Goal: Information Seeking & Learning: Learn about a topic

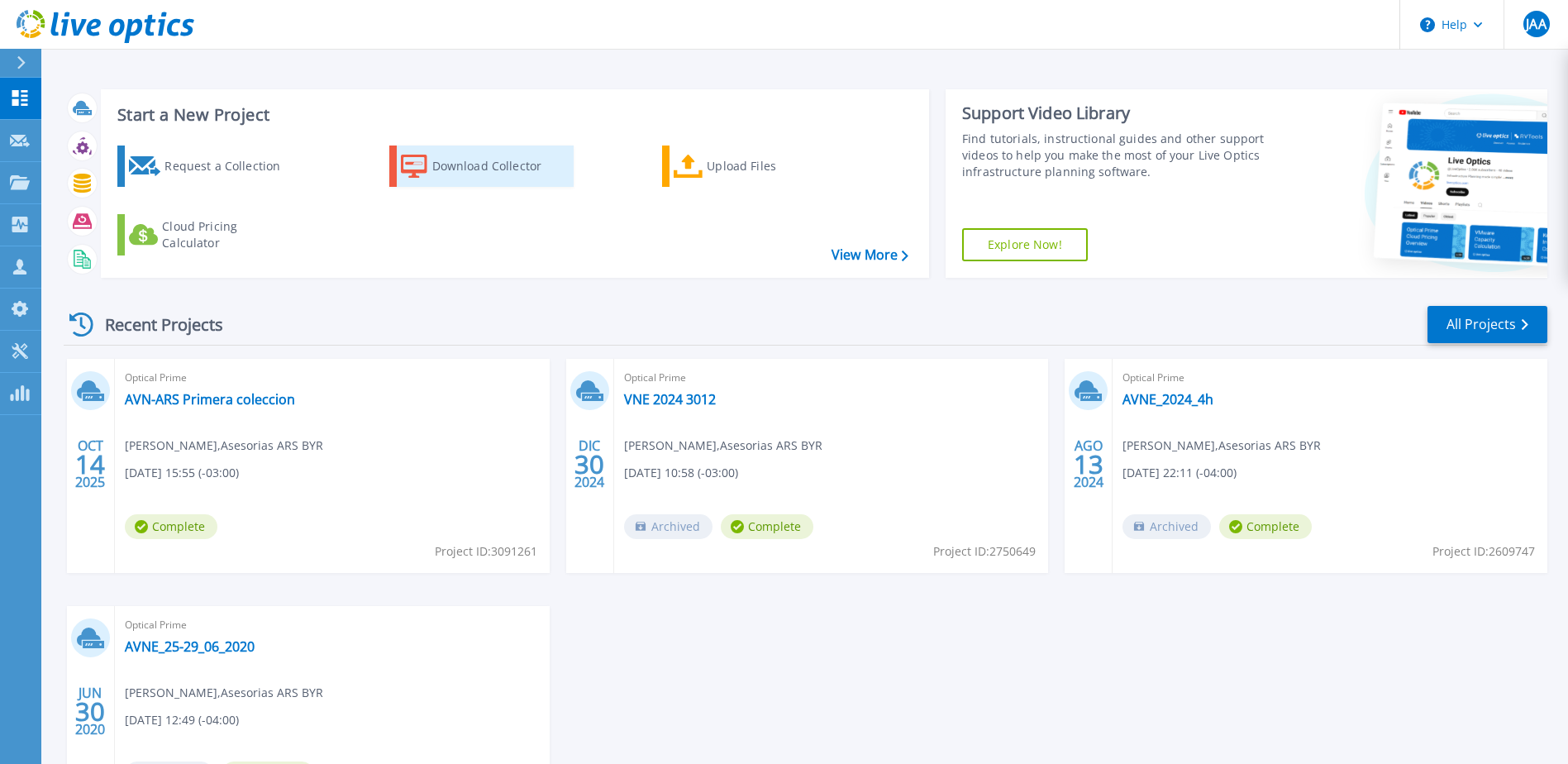
click at [471, 158] on div "Download Collector" at bounding box center [499, 167] width 132 height 34
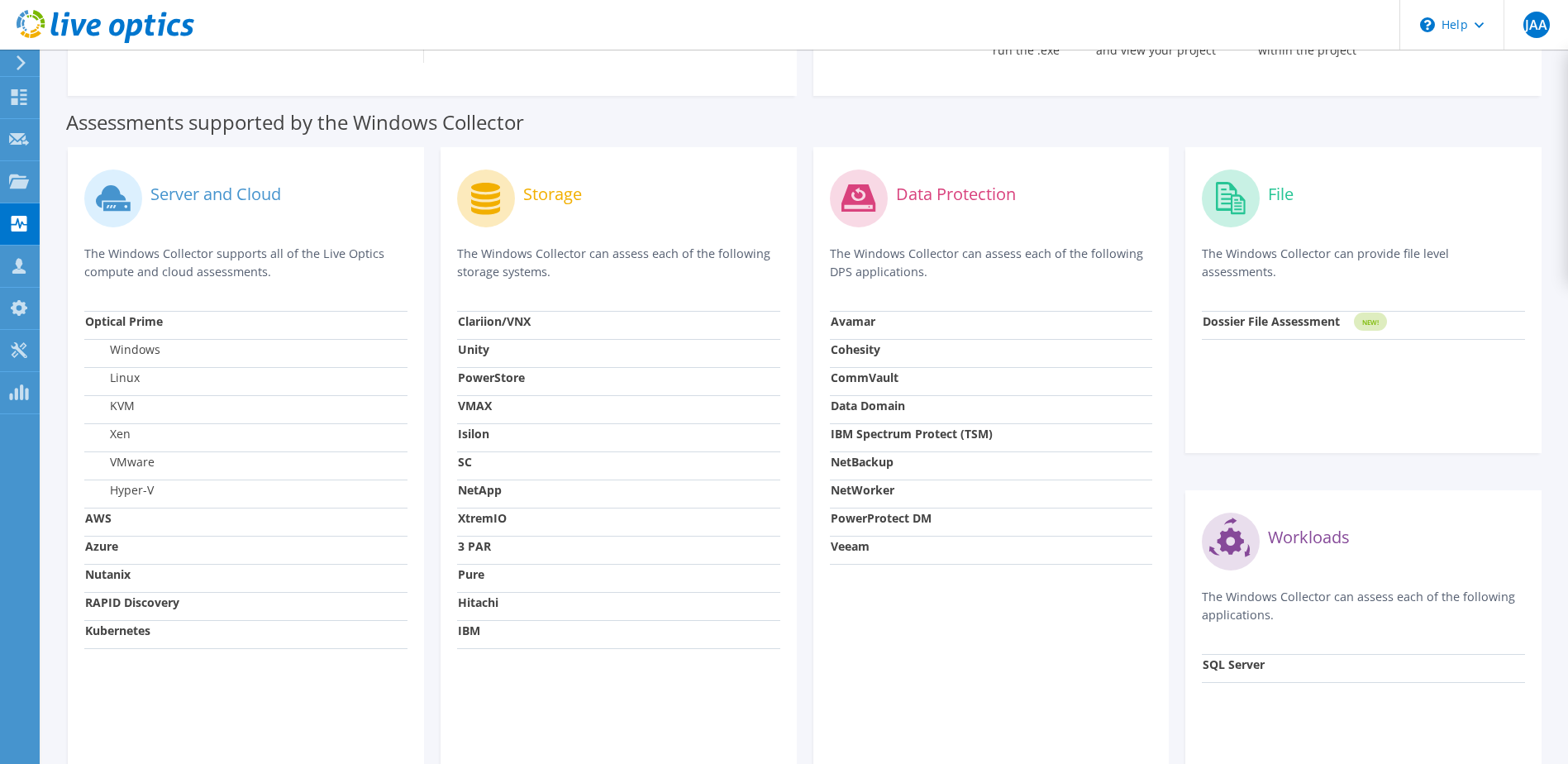
scroll to position [413, 0]
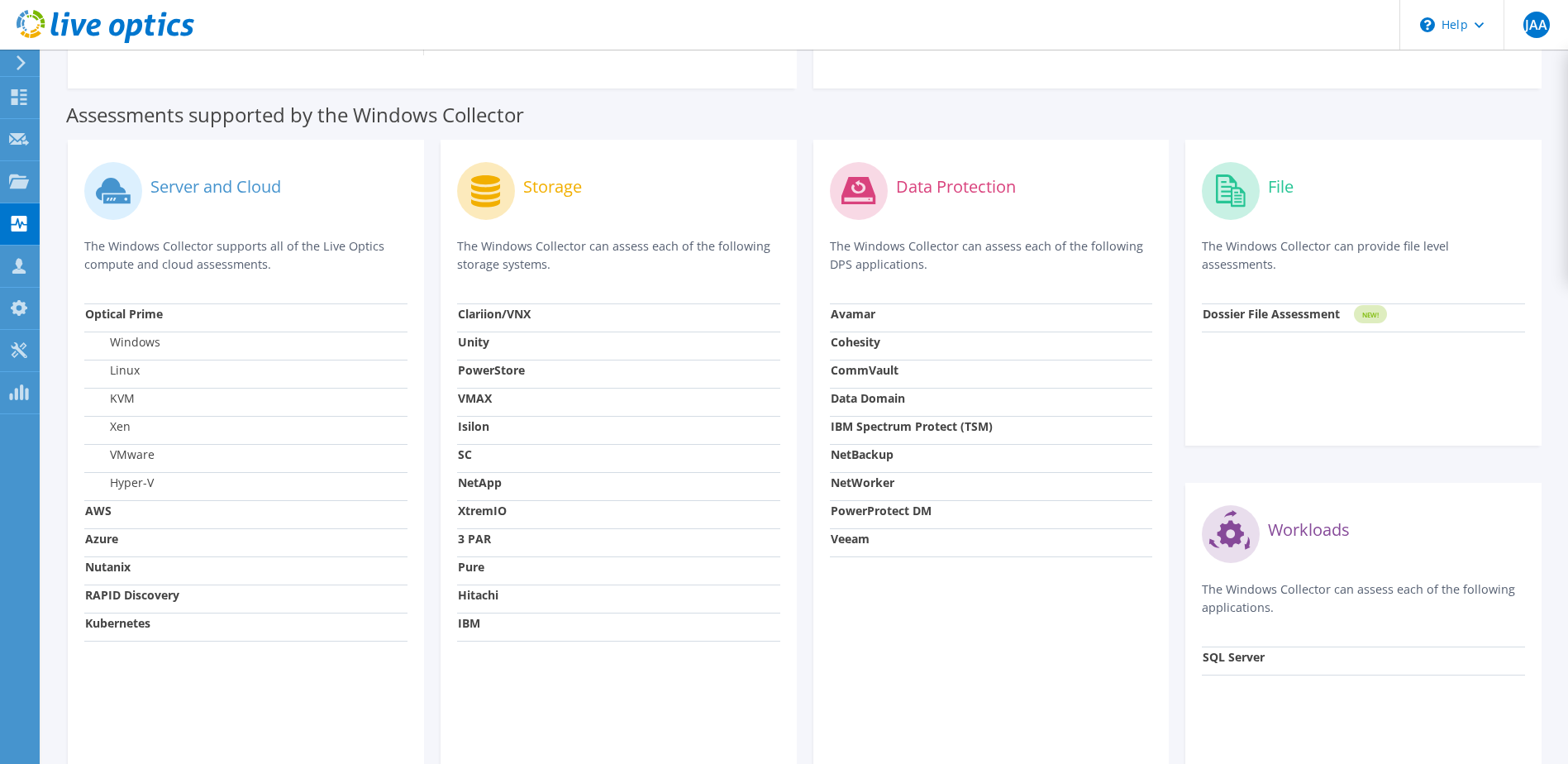
click at [856, 541] on strong "Veeam" at bounding box center [851, 538] width 39 height 16
click at [854, 539] on strong "Veeam" at bounding box center [851, 538] width 39 height 16
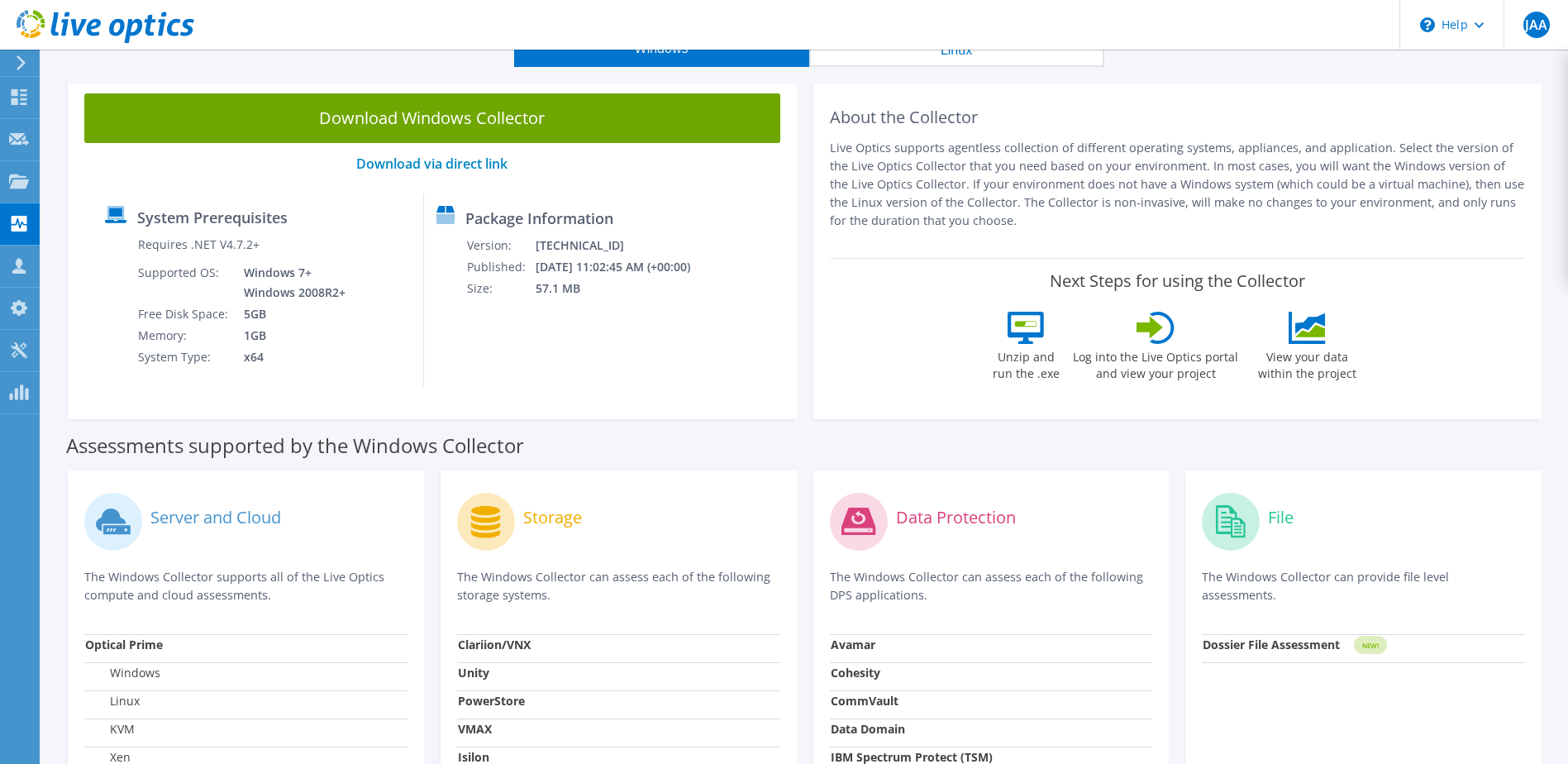
scroll to position [0, 0]
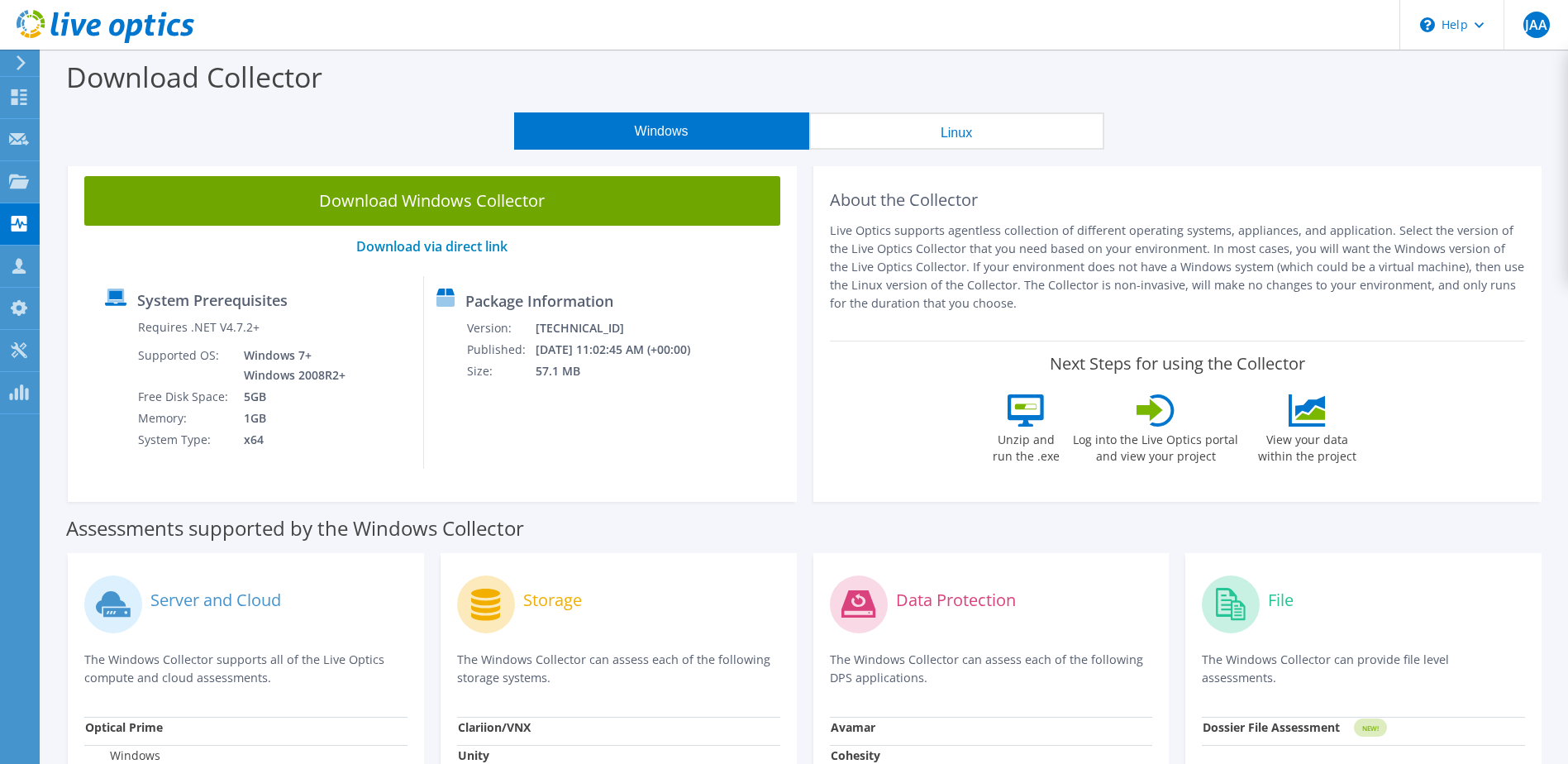
click at [16, 58] on icon at bounding box center [20, 63] width 12 height 15
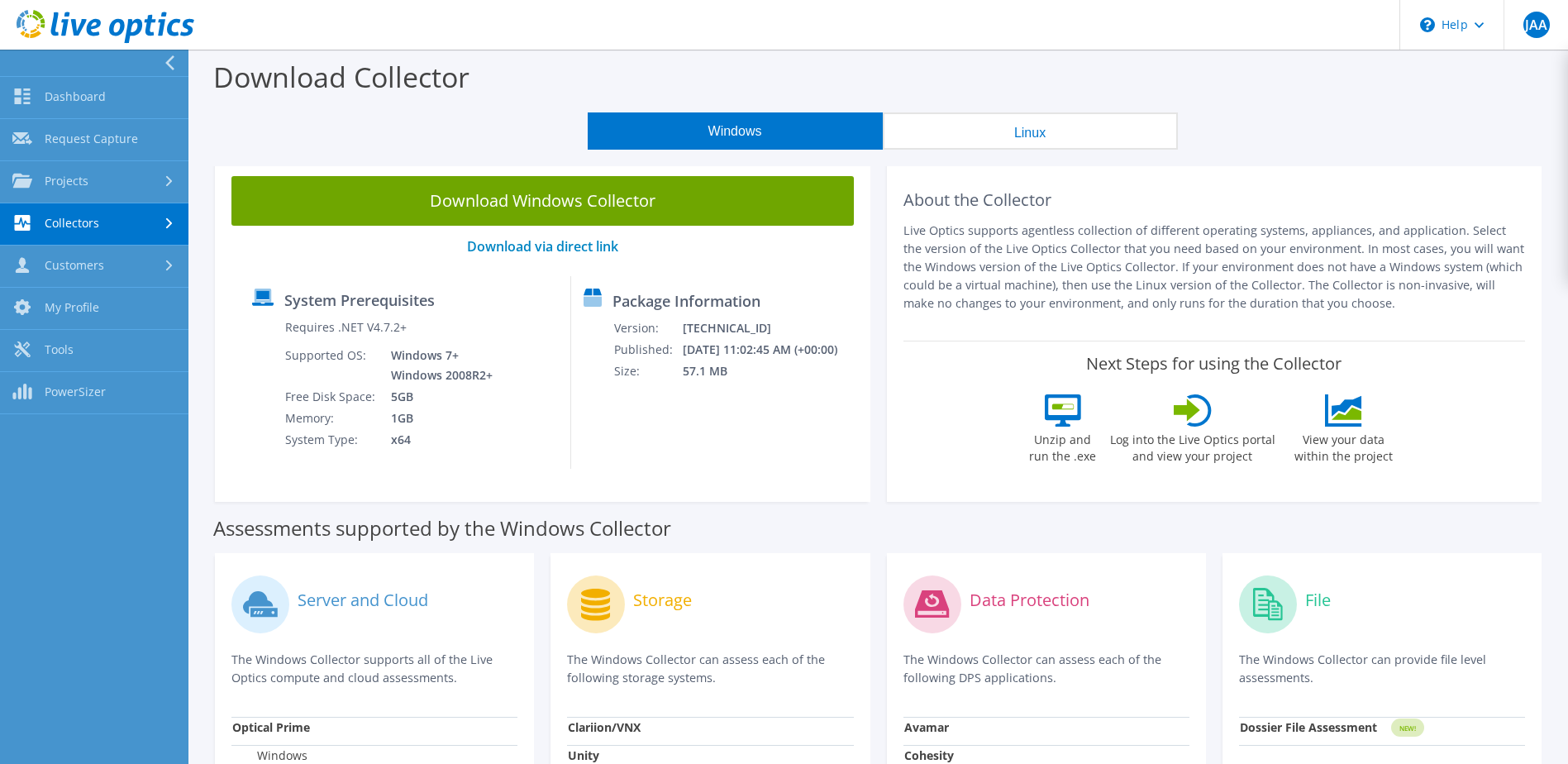
click at [174, 59] on icon at bounding box center [169, 63] width 12 height 15
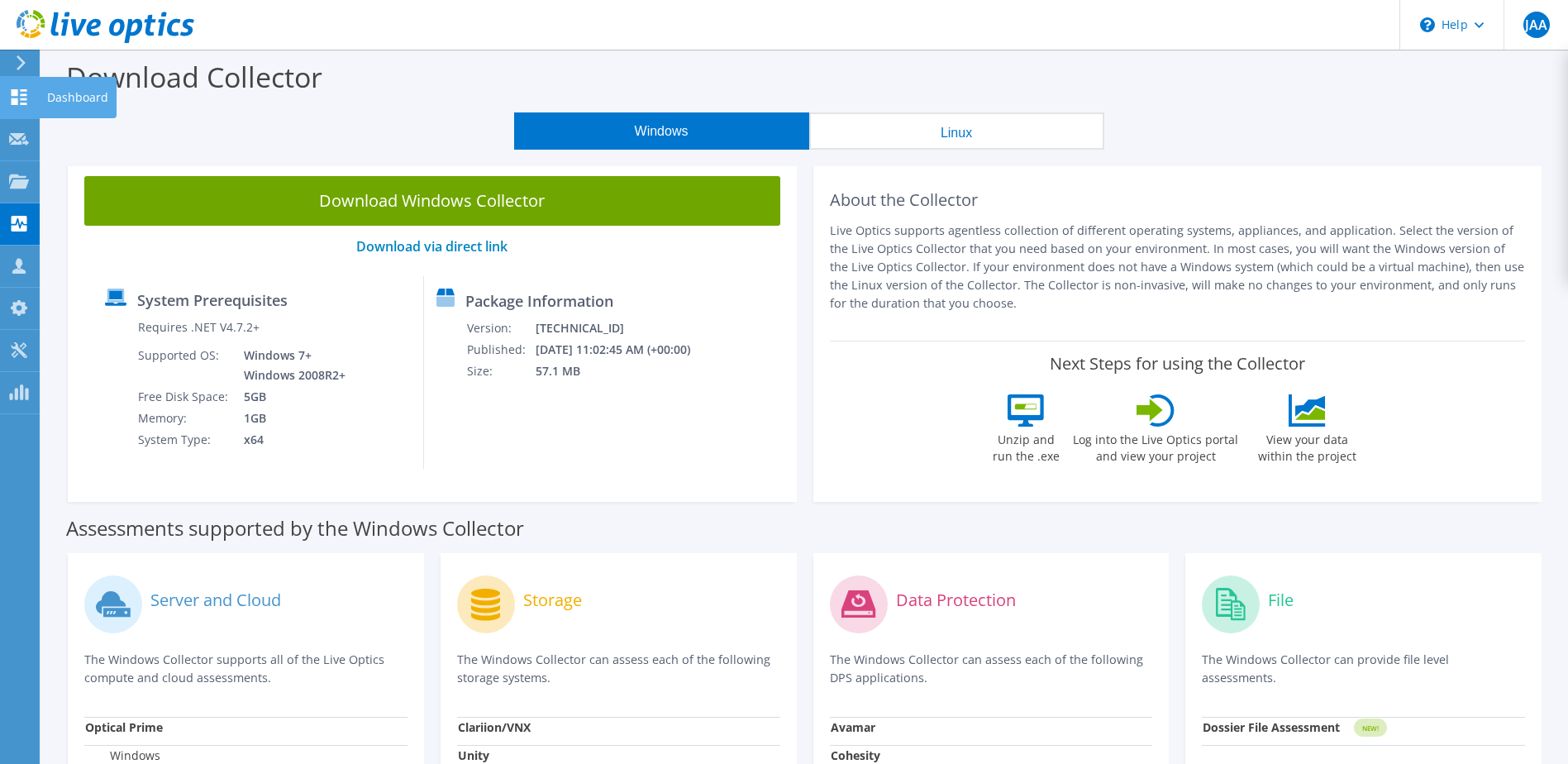
click at [24, 101] on icon at bounding box center [19, 97] width 20 height 16
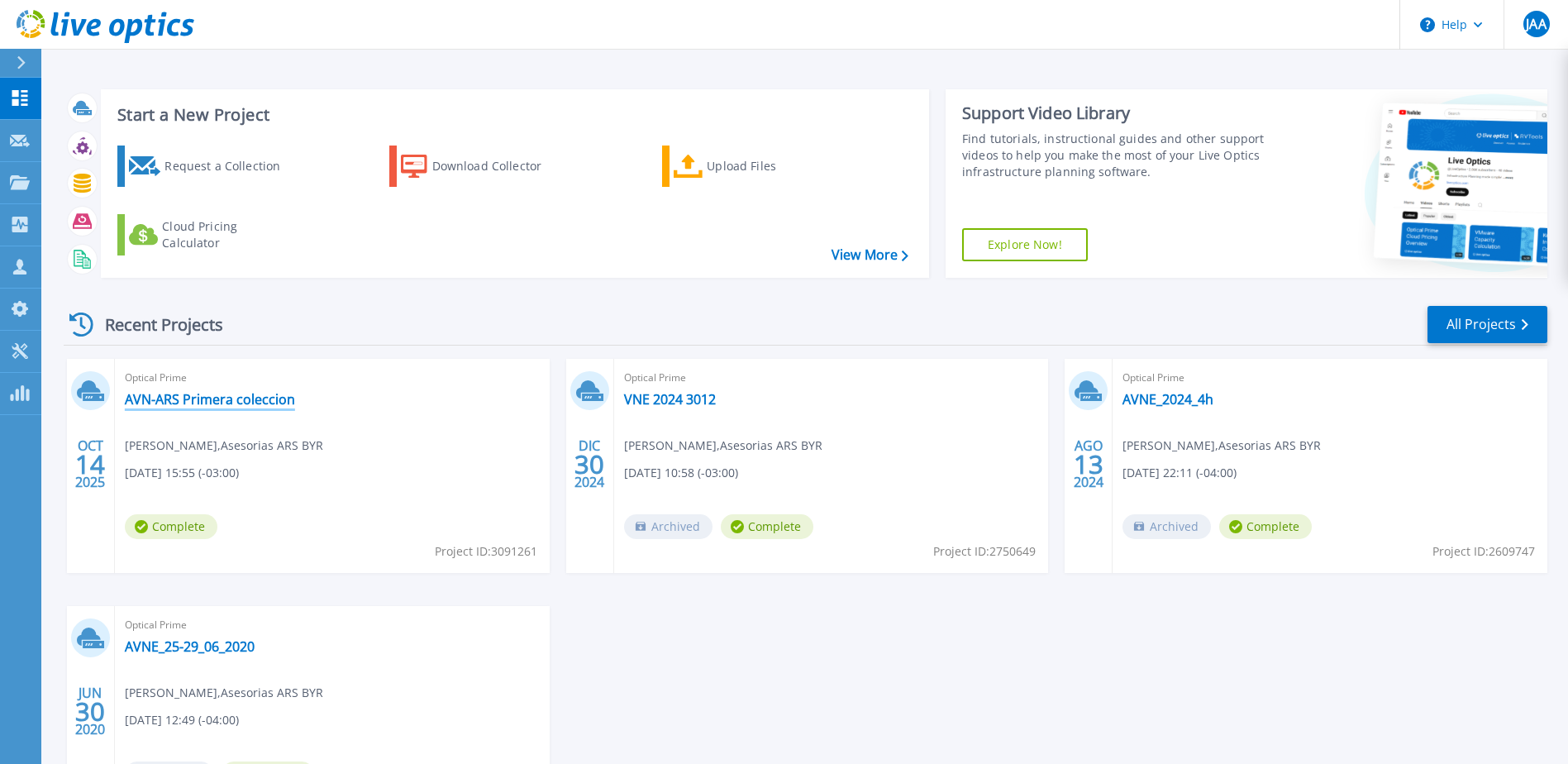
click at [198, 401] on link "AVN-ARS Primera coleccion" at bounding box center [209, 399] width 170 height 17
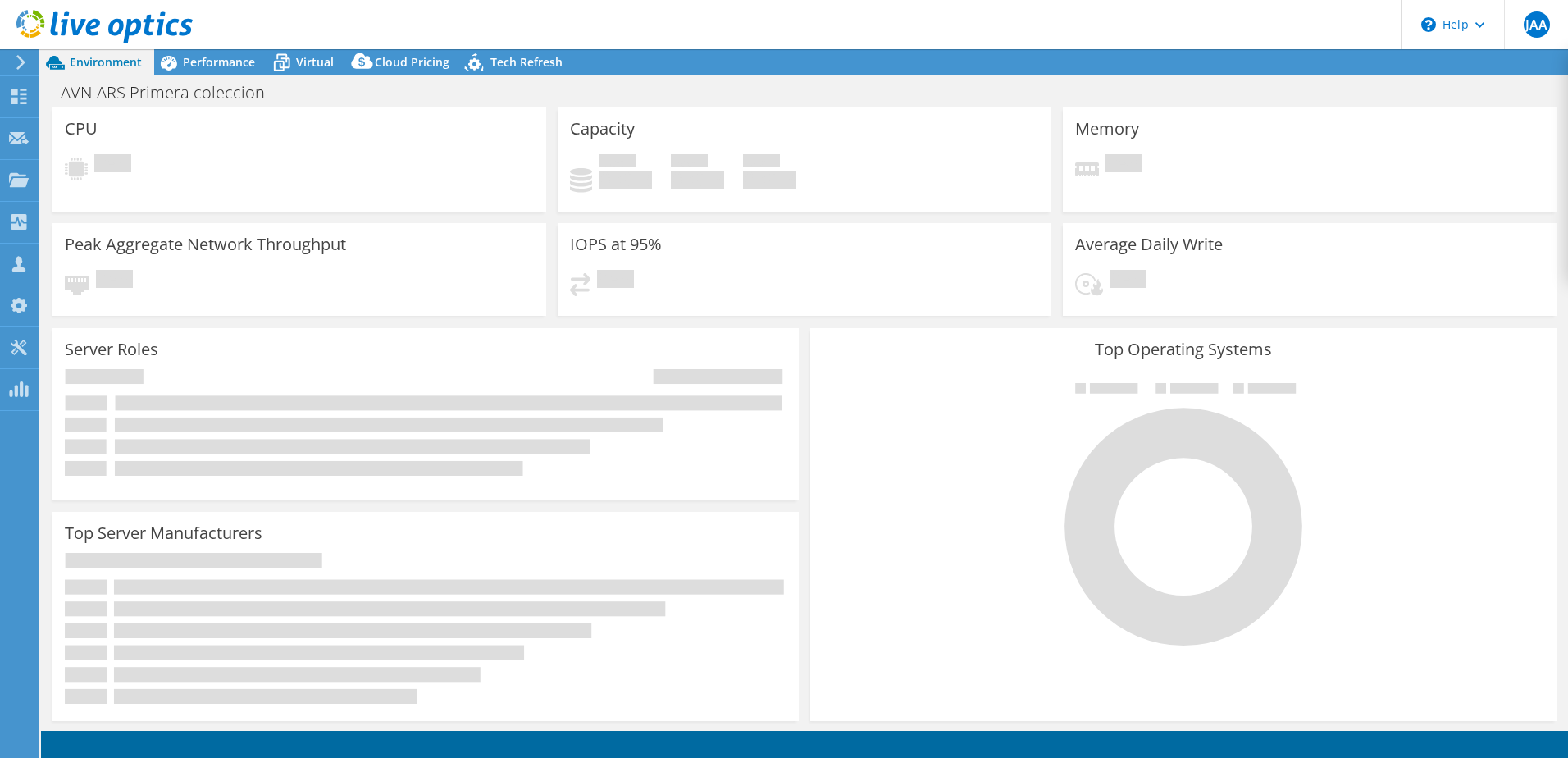
select select "USD"
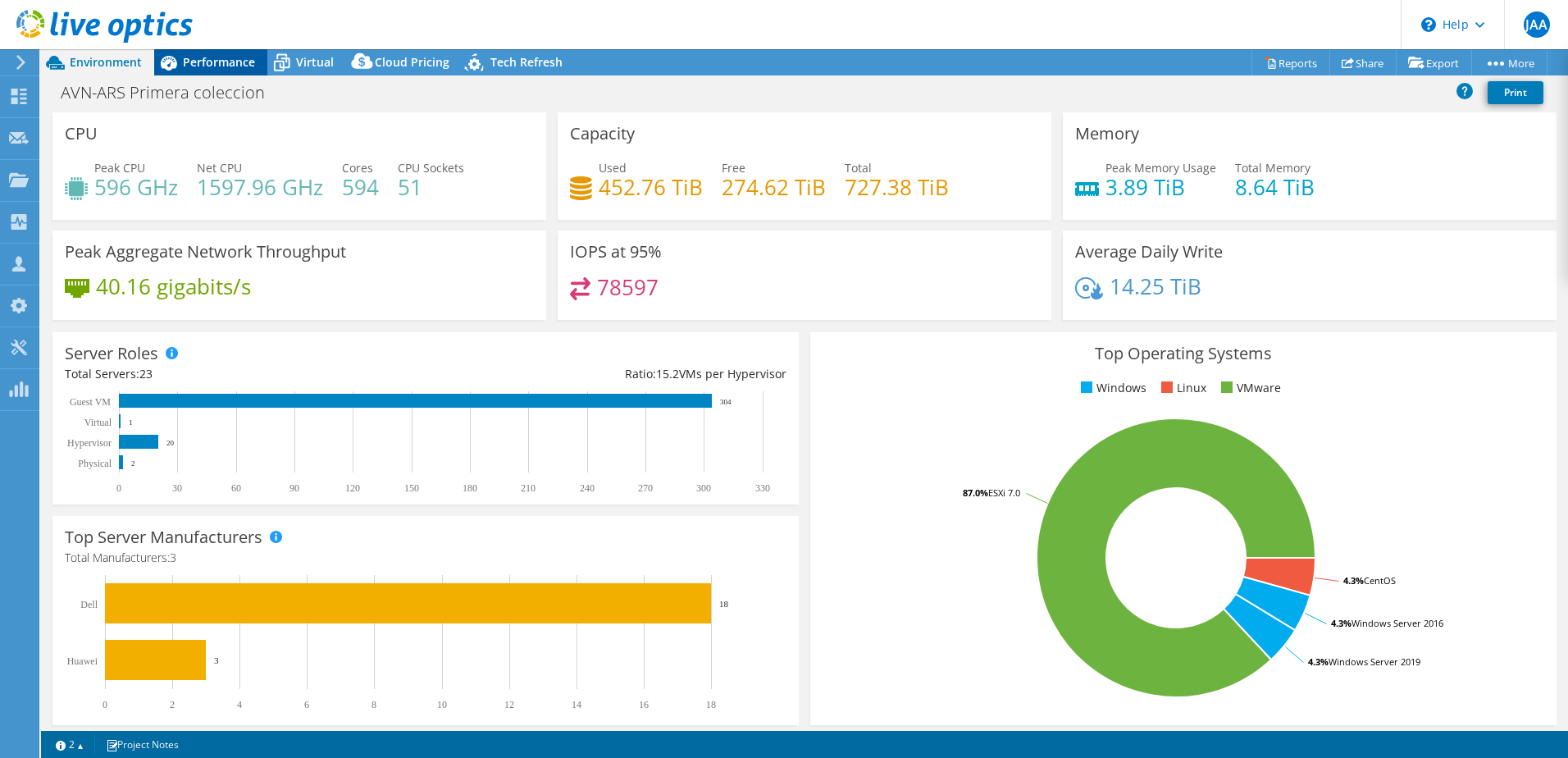
click at [218, 67] on span "Performance" at bounding box center [219, 62] width 72 height 16
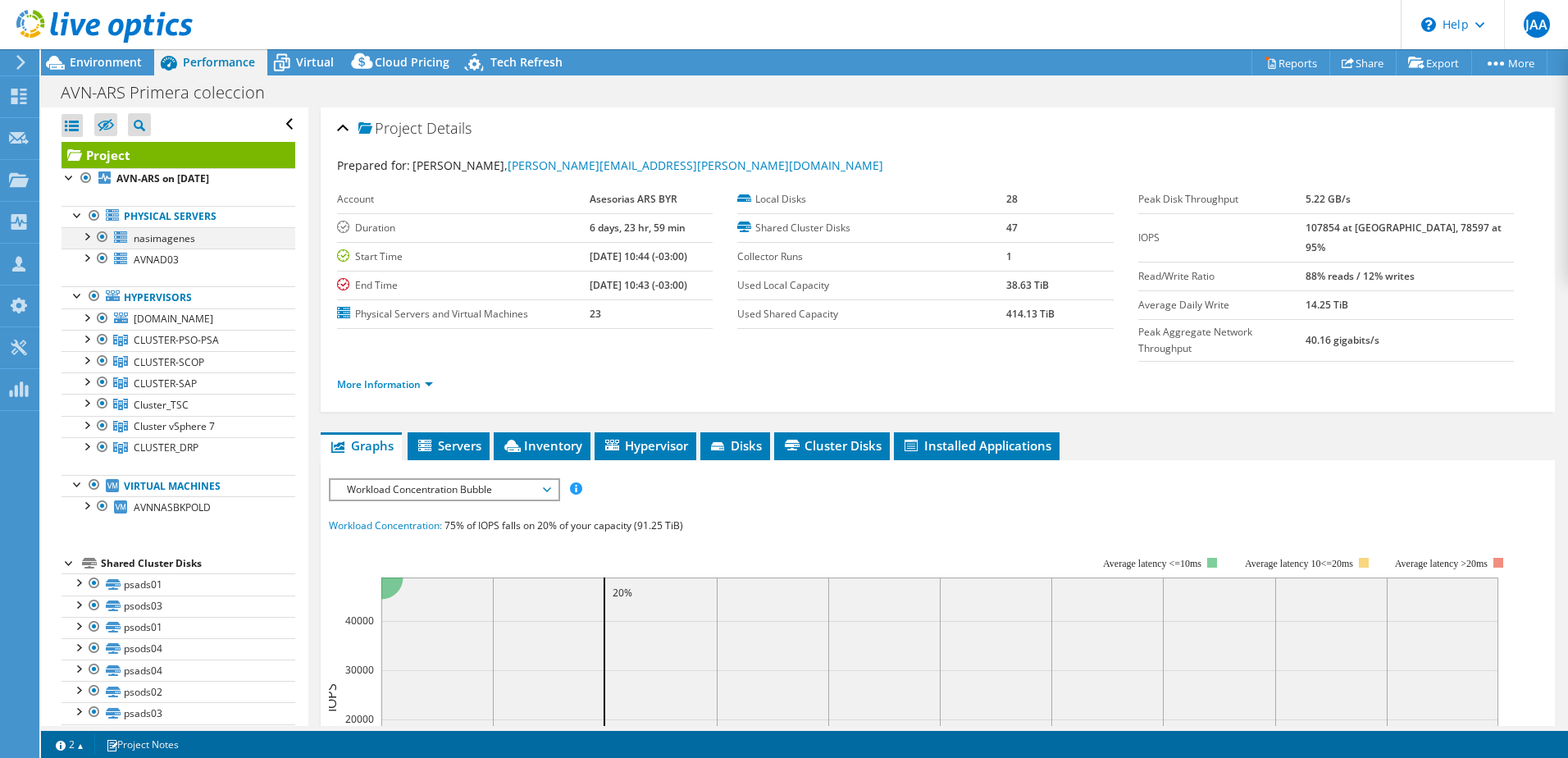
click at [89, 239] on div at bounding box center [86, 235] width 17 height 17
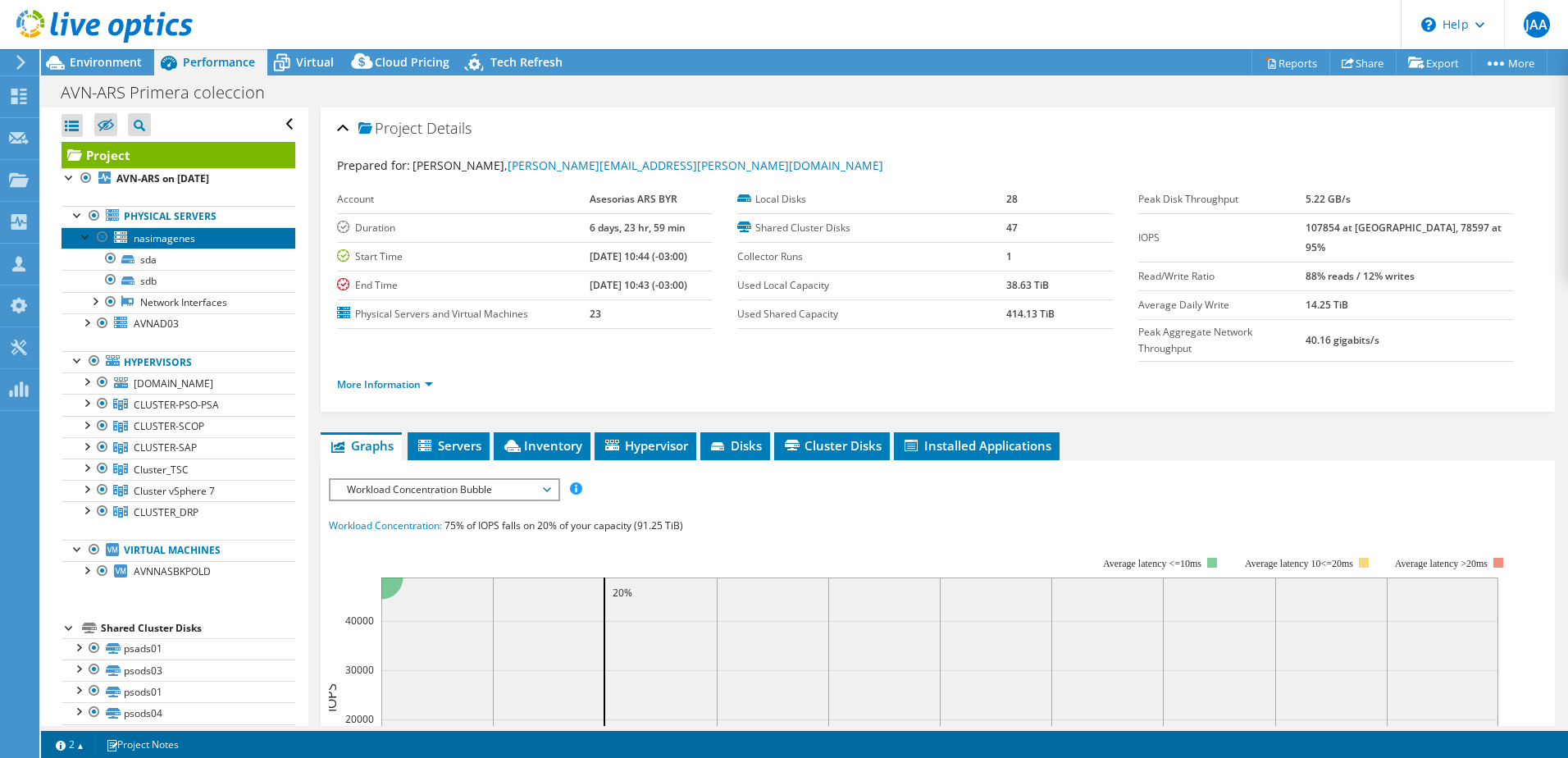
click at [163, 236] on span "nasimagenes" at bounding box center [164, 238] width 62 height 14
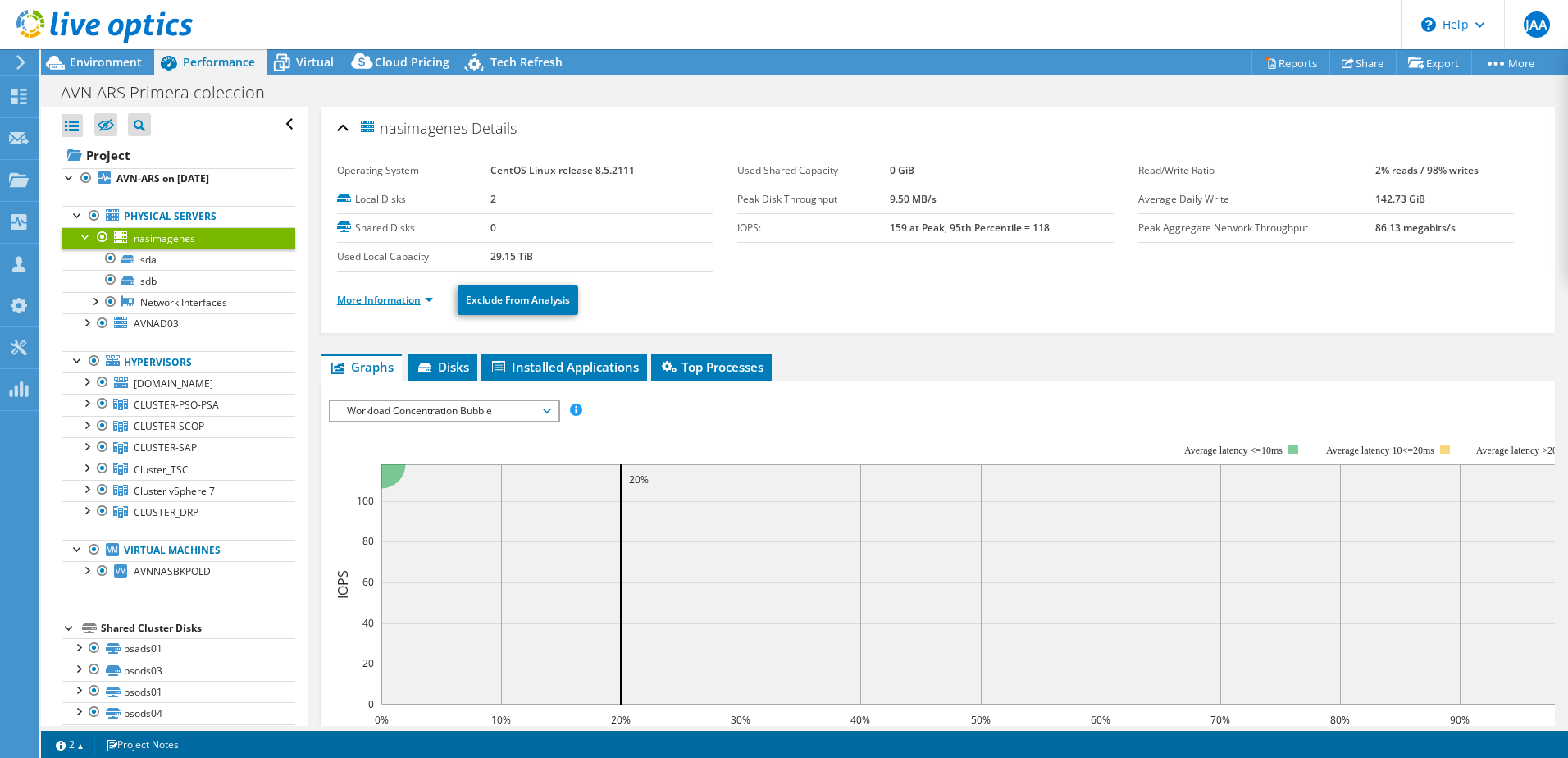
click at [423, 303] on link "More Information" at bounding box center [385, 299] width 96 height 14
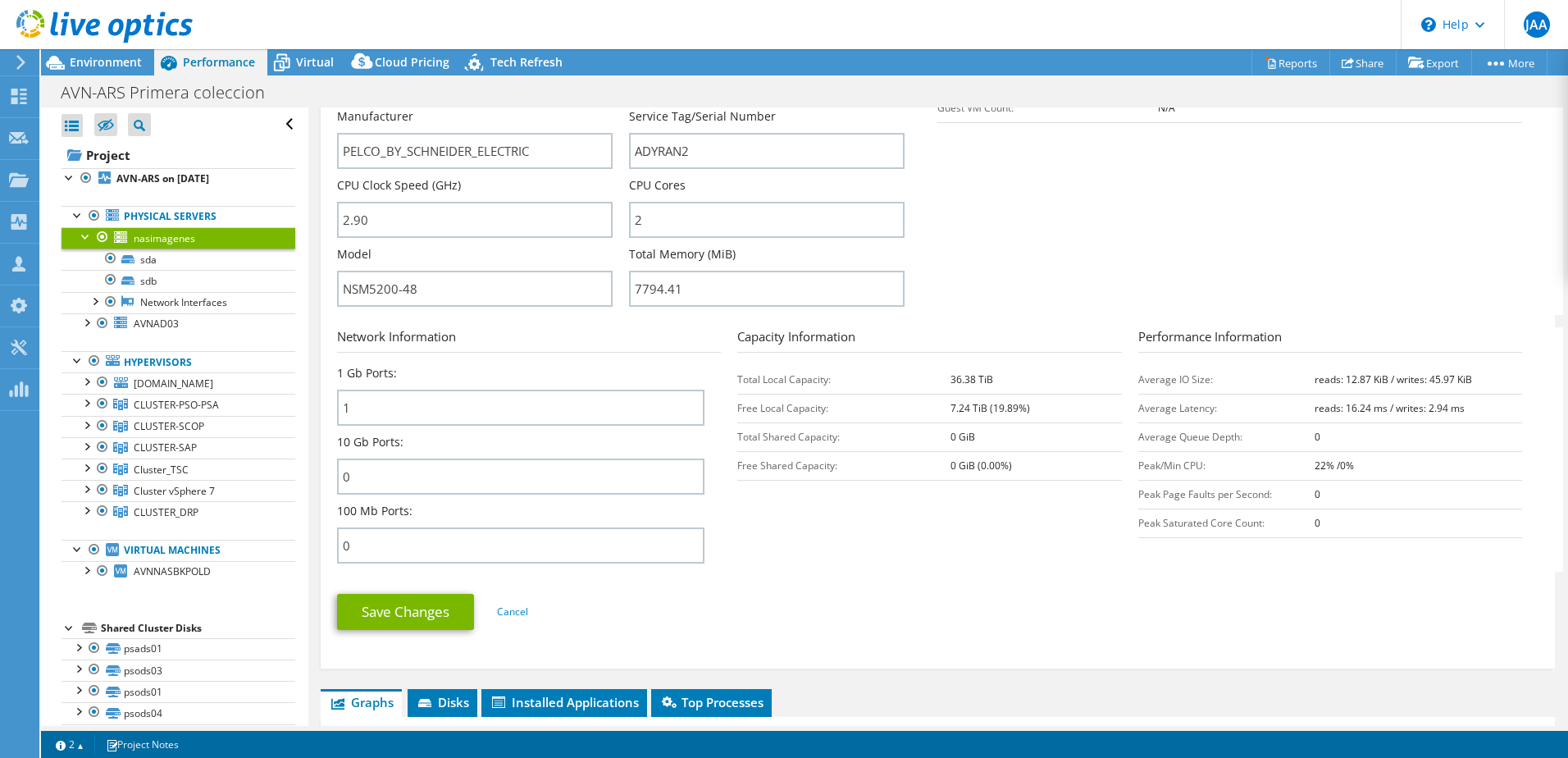
scroll to position [410, 0]
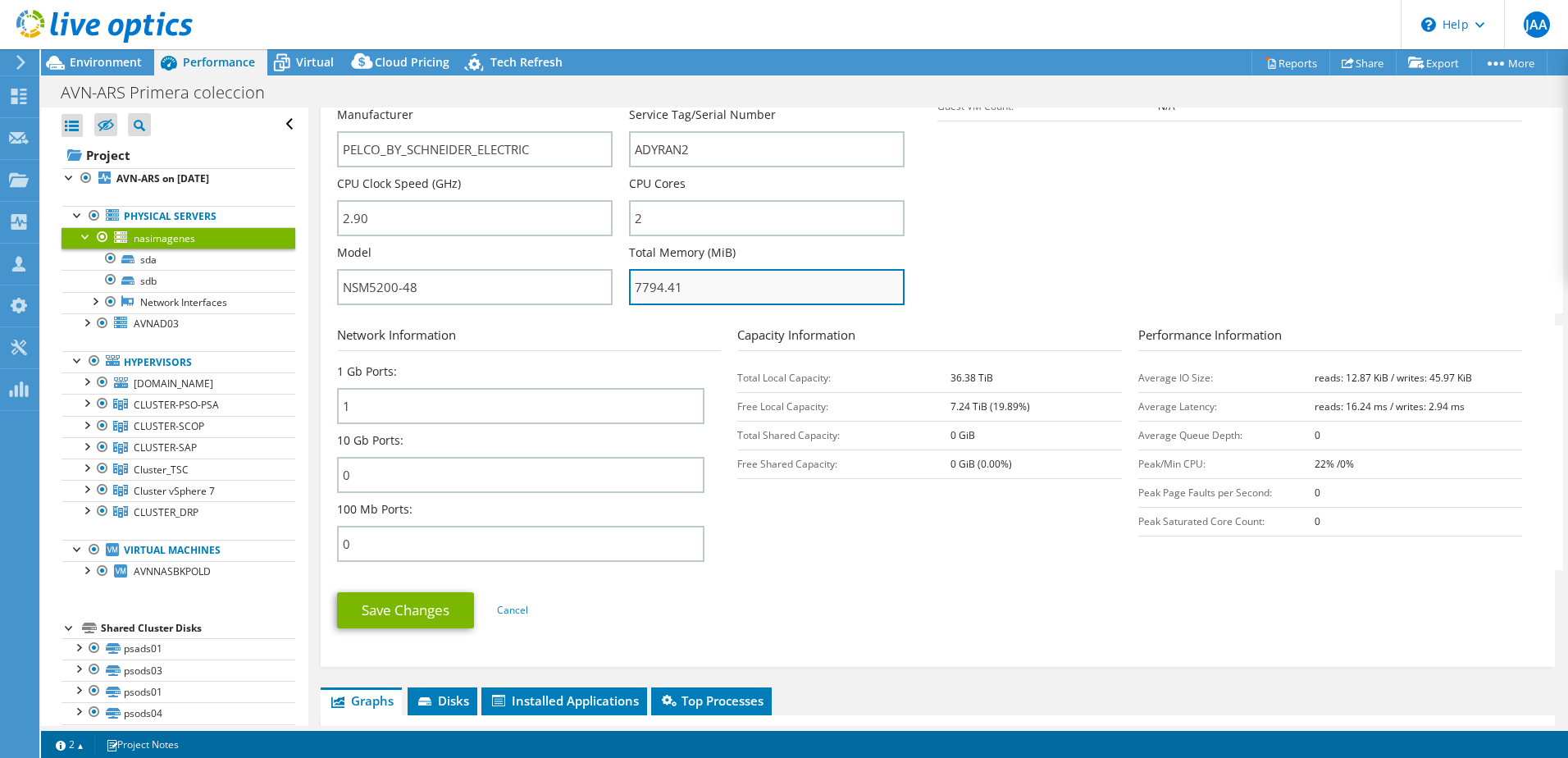
click at [767, 295] on input "7794.41" at bounding box center [766, 286] width 276 height 36
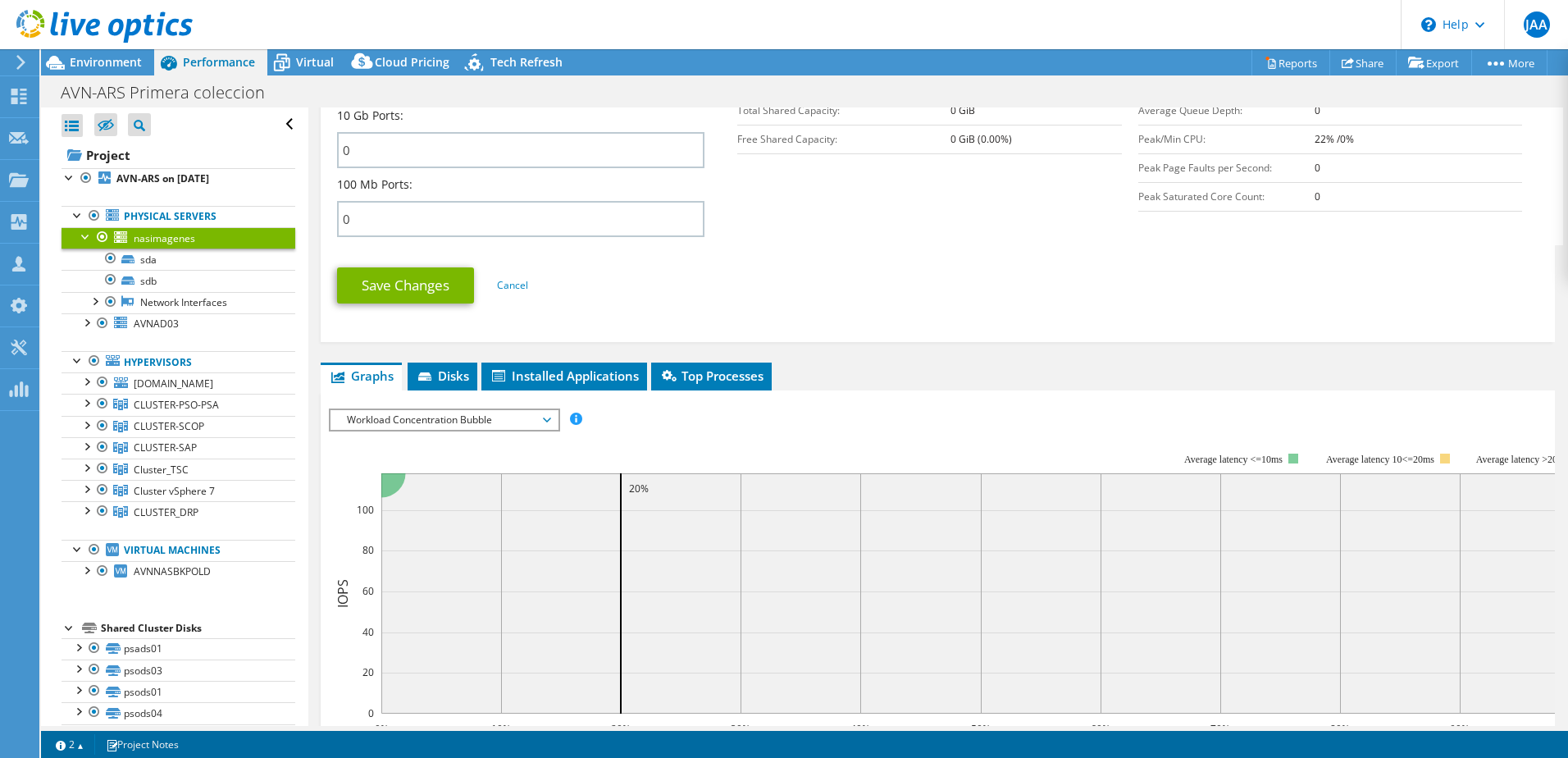
scroll to position [739, 0]
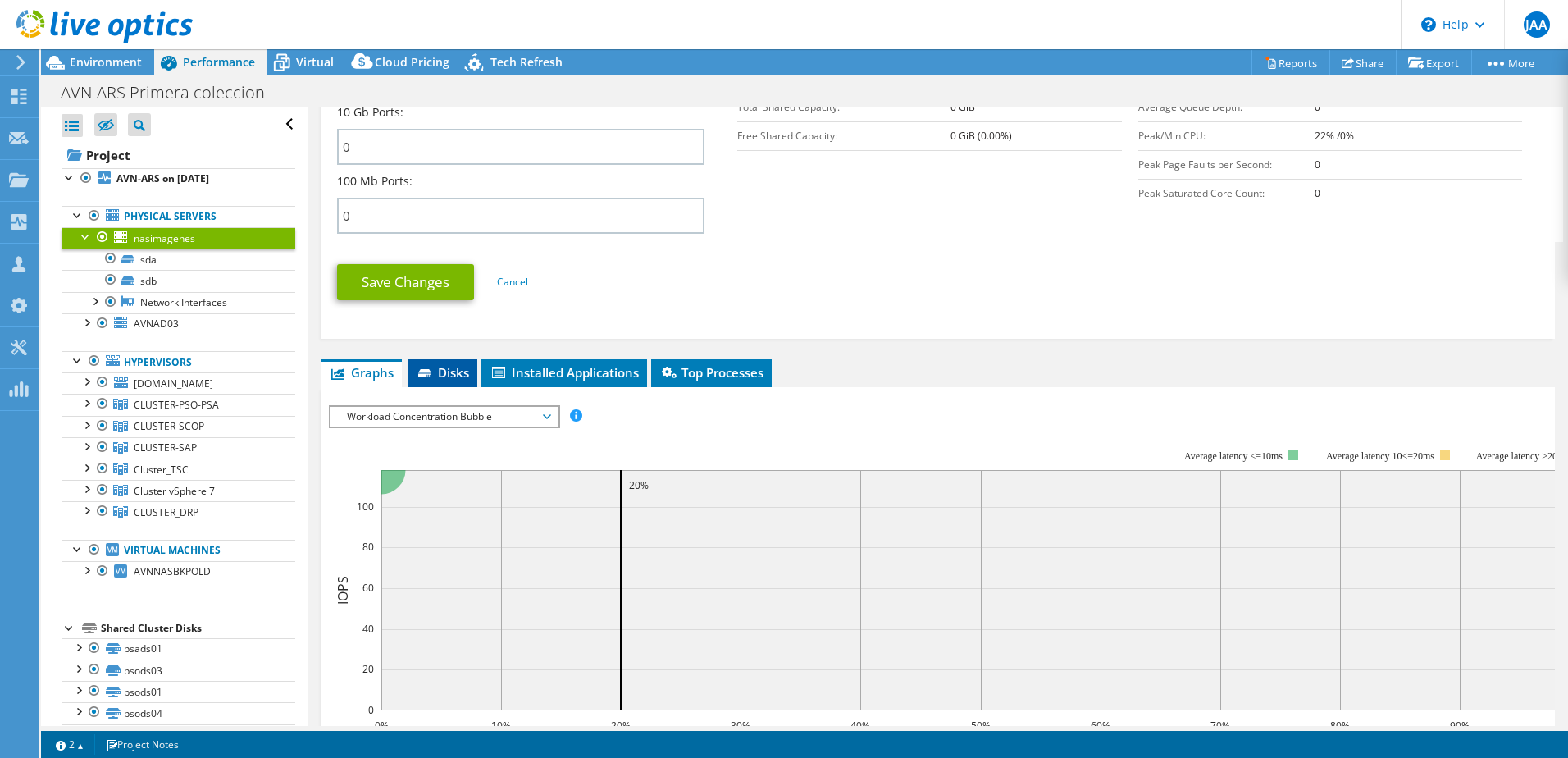
click at [444, 375] on span "Disks" at bounding box center [442, 372] width 54 height 17
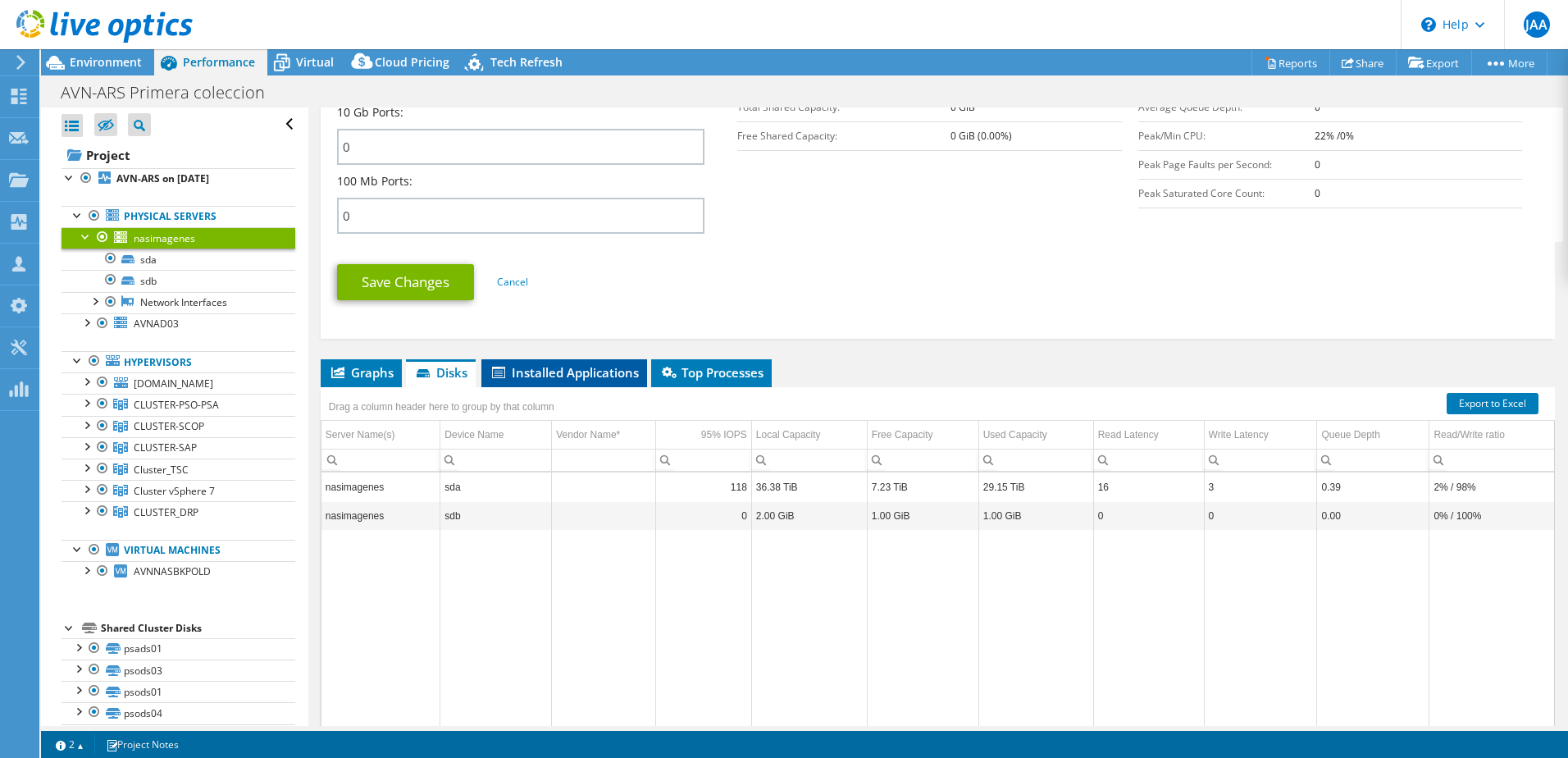
click at [555, 378] on span "Installed Applications" at bounding box center [564, 372] width 150 height 17
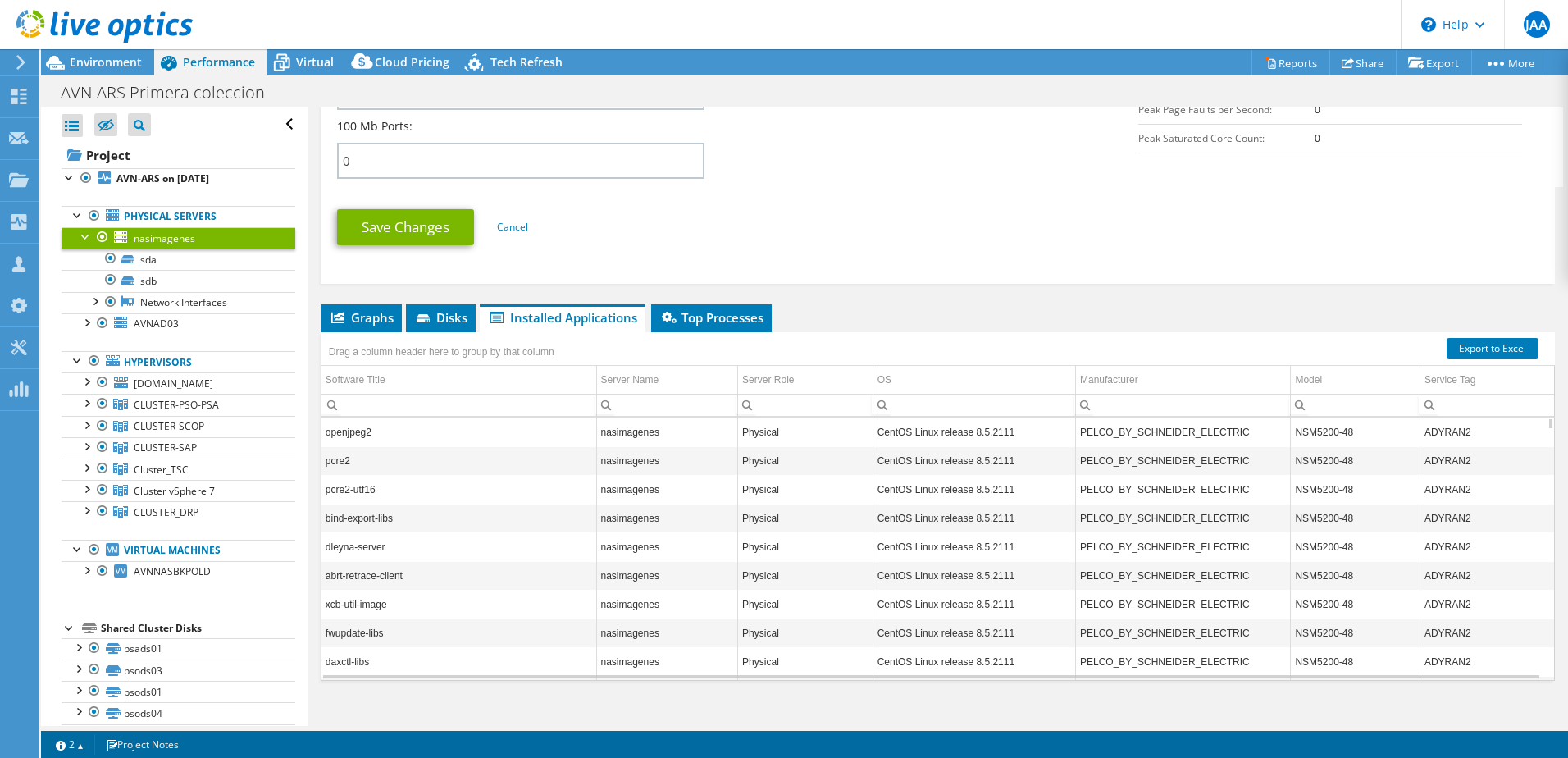
scroll to position [811, 0]
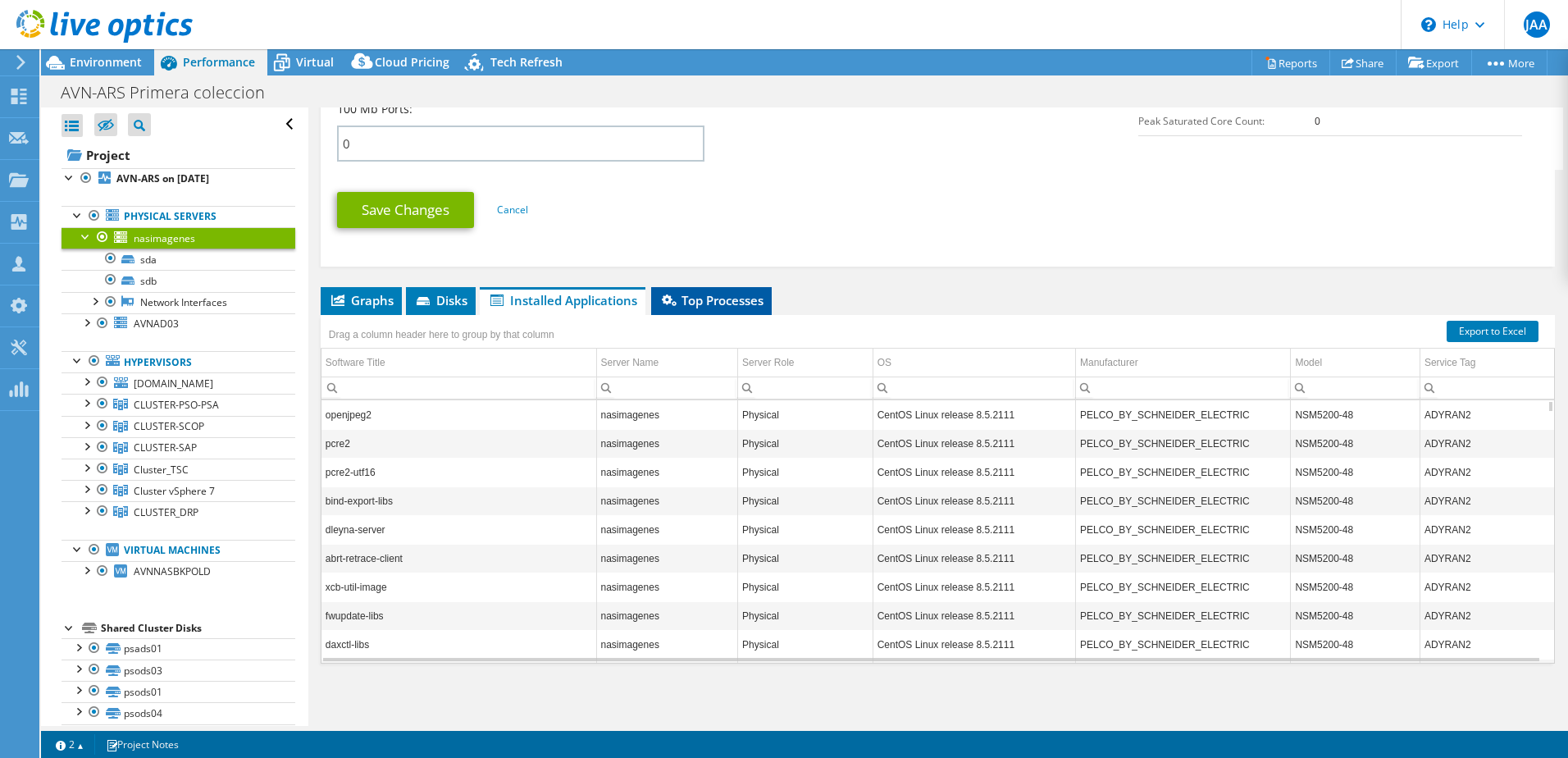
click at [716, 299] on span "Top Processes" at bounding box center [711, 300] width 104 height 17
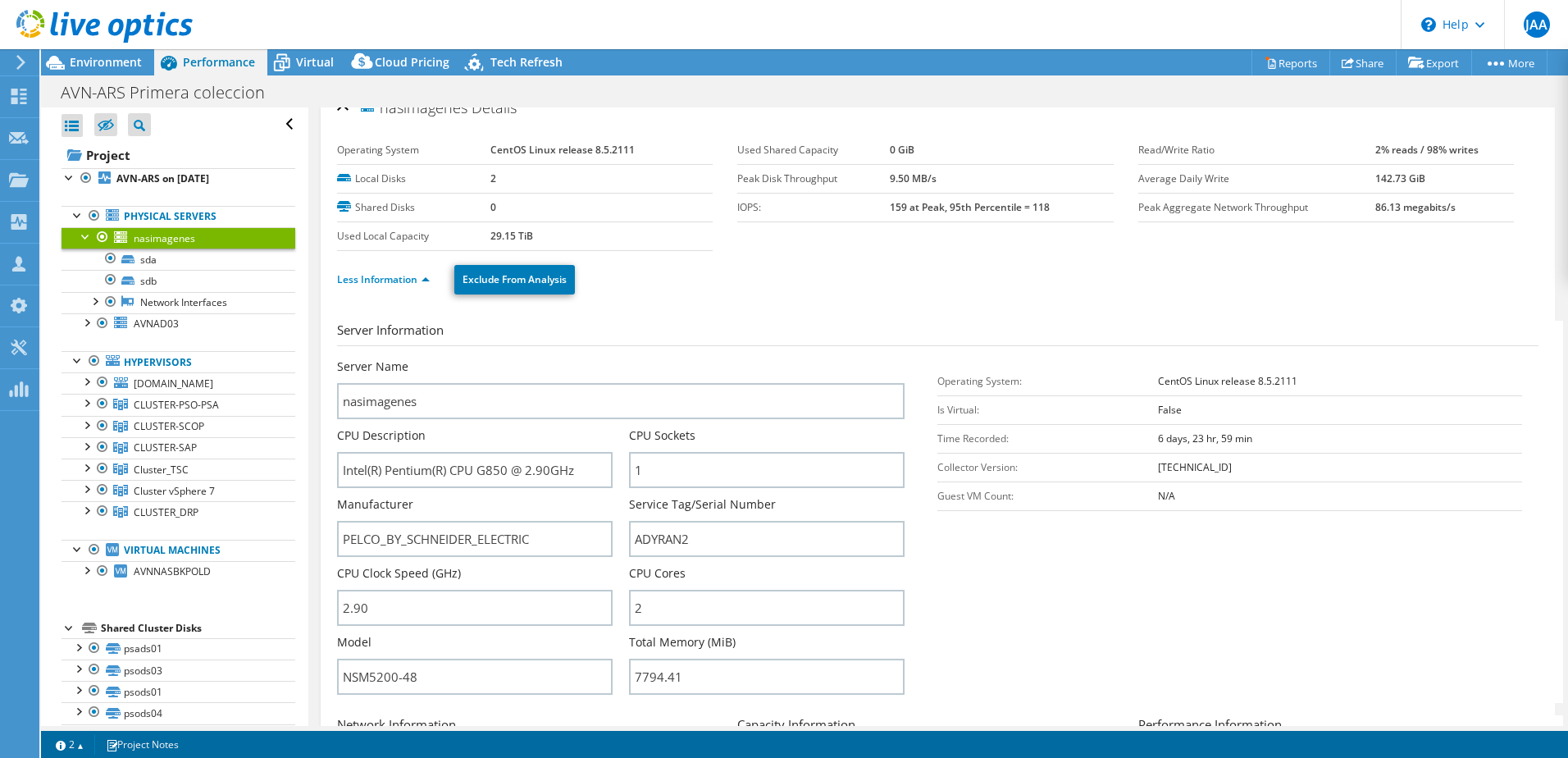
scroll to position [0, 0]
